Goal: Use online tool/utility: Utilize a website feature to perform a specific function

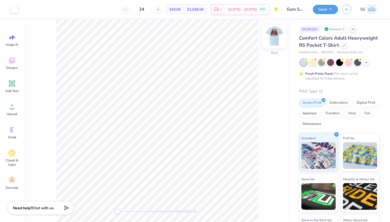
click at [271, 39] on img at bounding box center [274, 36] width 21 height 21
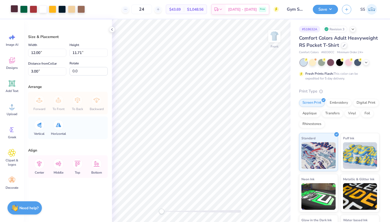
click at [14, 10] on div at bounding box center [14, 8] width 7 height 7
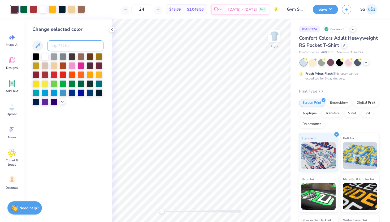
click at [60, 48] on input at bounding box center [75, 45] width 56 height 11
type input "1807"
click at [46, 9] on div at bounding box center [42, 8] width 7 height 7
click at [60, 46] on input at bounding box center [75, 45] width 56 height 11
type input "1235"
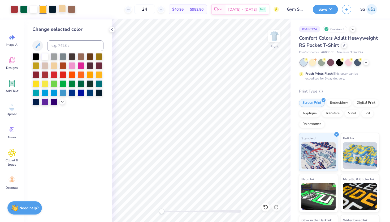
click at [62, 8] on div at bounding box center [61, 8] width 7 height 7
click at [65, 45] on input at bounding box center [75, 45] width 56 height 11
type input "1235"
click at [62, 7] on div at bounding box center [61, 8] width 7 height 7
click at [79, 48] on input at bounding box center [75, 45] width 56 height 11
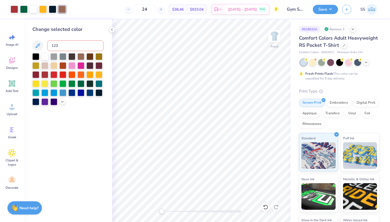
type input "1235"
